Goal: Navigation & Orientation: Find specific page/section

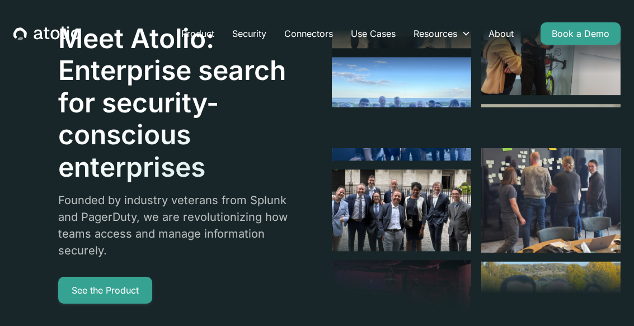
click at [452, 29] on div "Resources" at bounding box center [435, 33] width 44 height 13
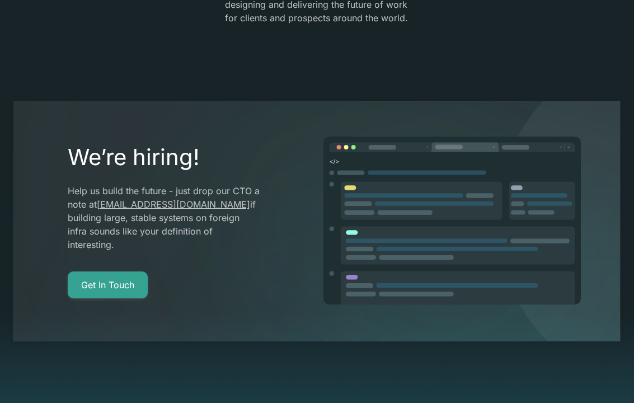
scroll to position [1976, 0]
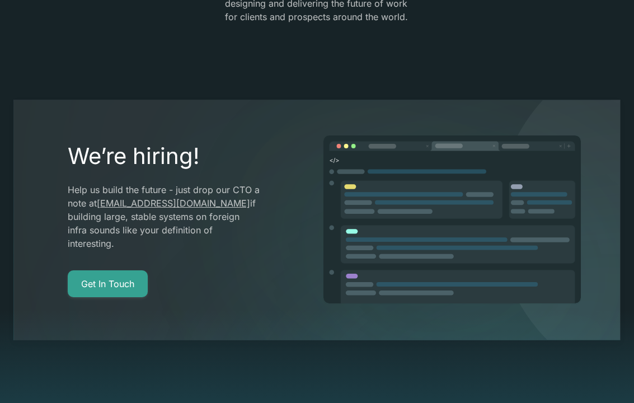
click at [120, 270] on link "Get In Touch" at bounding box center [108, 283] width 80 height 27
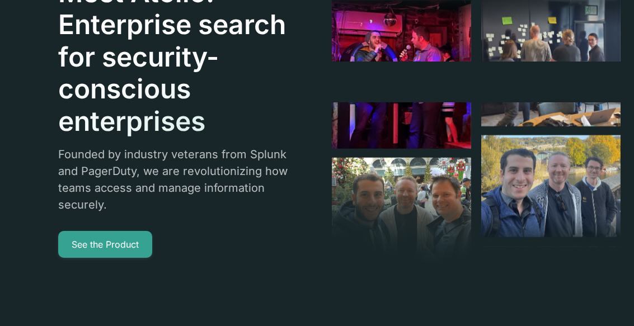
scroll to position [0, 0]
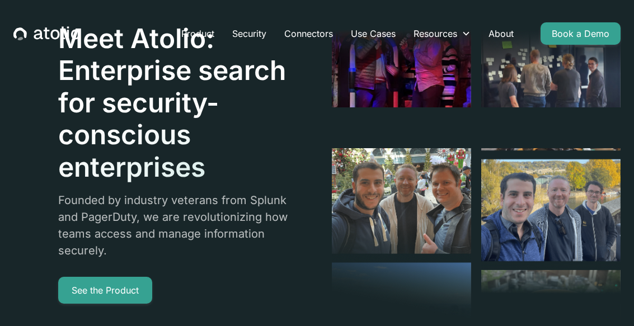
click at [505, 36] on link "About" at bounding box center [500, 33] width 43 height 22
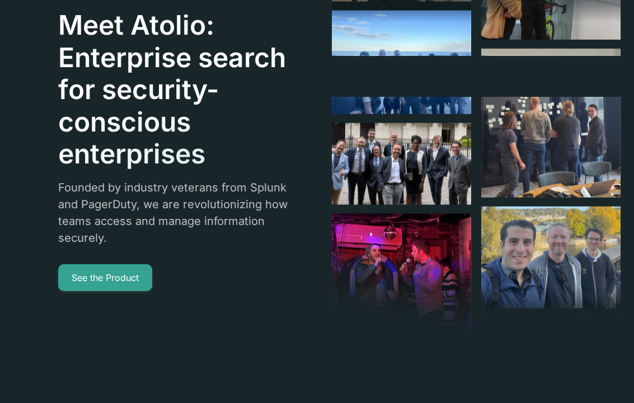
scroll to position [51, 0]
click at [82, 267] on link "See the Product" at bounding box center [105, 277] width 94 height 27
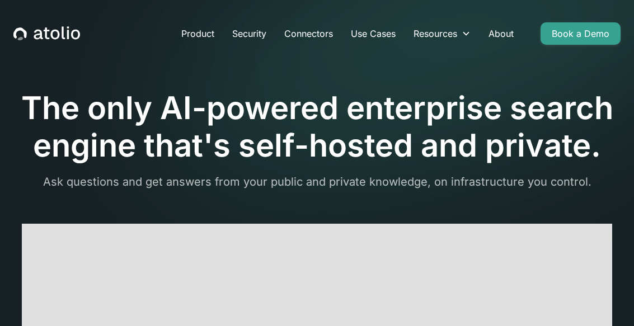
click at [367, 35] on link "Use Cases" at bounding box center [373, 33] width 63 height 22
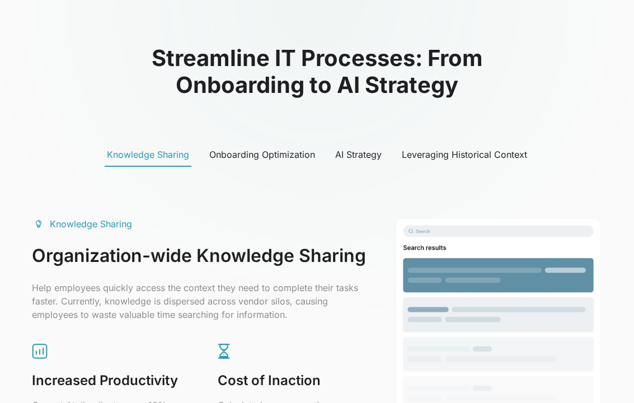
scroll to position [498, 0]
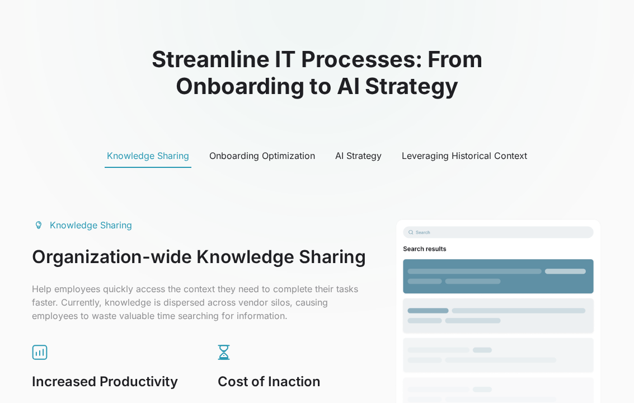
click at [349, 151] on div "AI Strategy" at bounding box center [358, 155] width 46 height 13
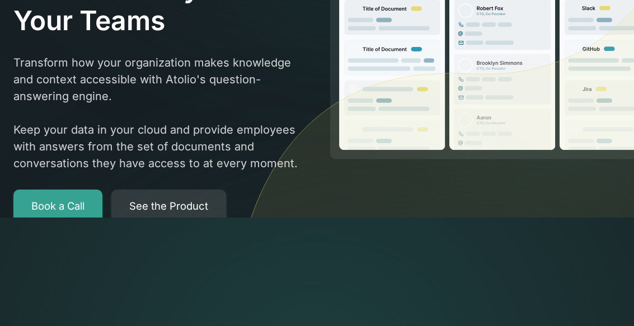
scroll to position [106, 0]
